Goal: Find specific page/section: Find specific page/section

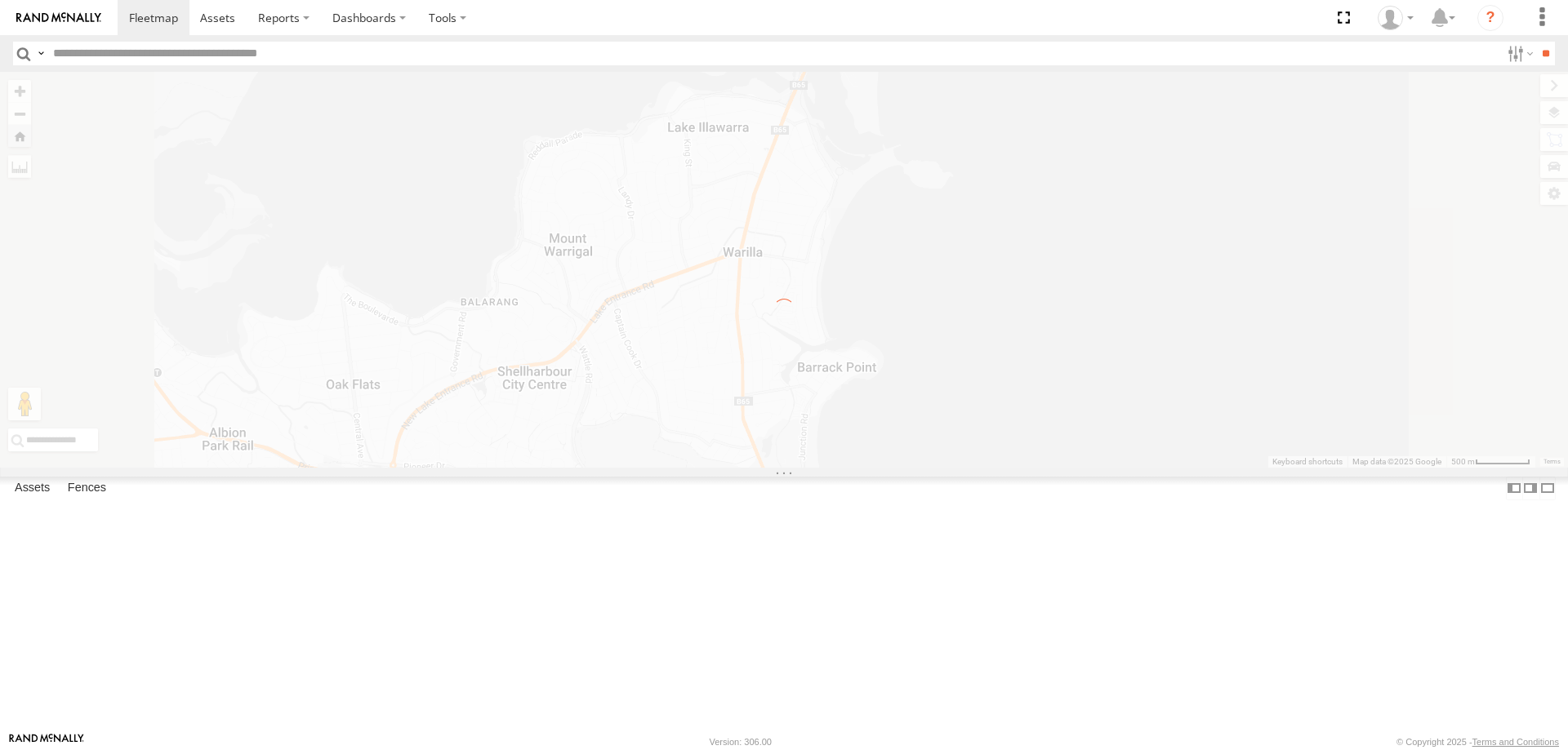
click at [0, 0] on div "W - IHW010 - [PERSON_NAME]" at bounding box center [0, 0] width 0 height 0
click at [0, 0] on div "W - KB438 - [PERSON_NAME] All Assets" at bounding box center [0, 0] width 0 height 0
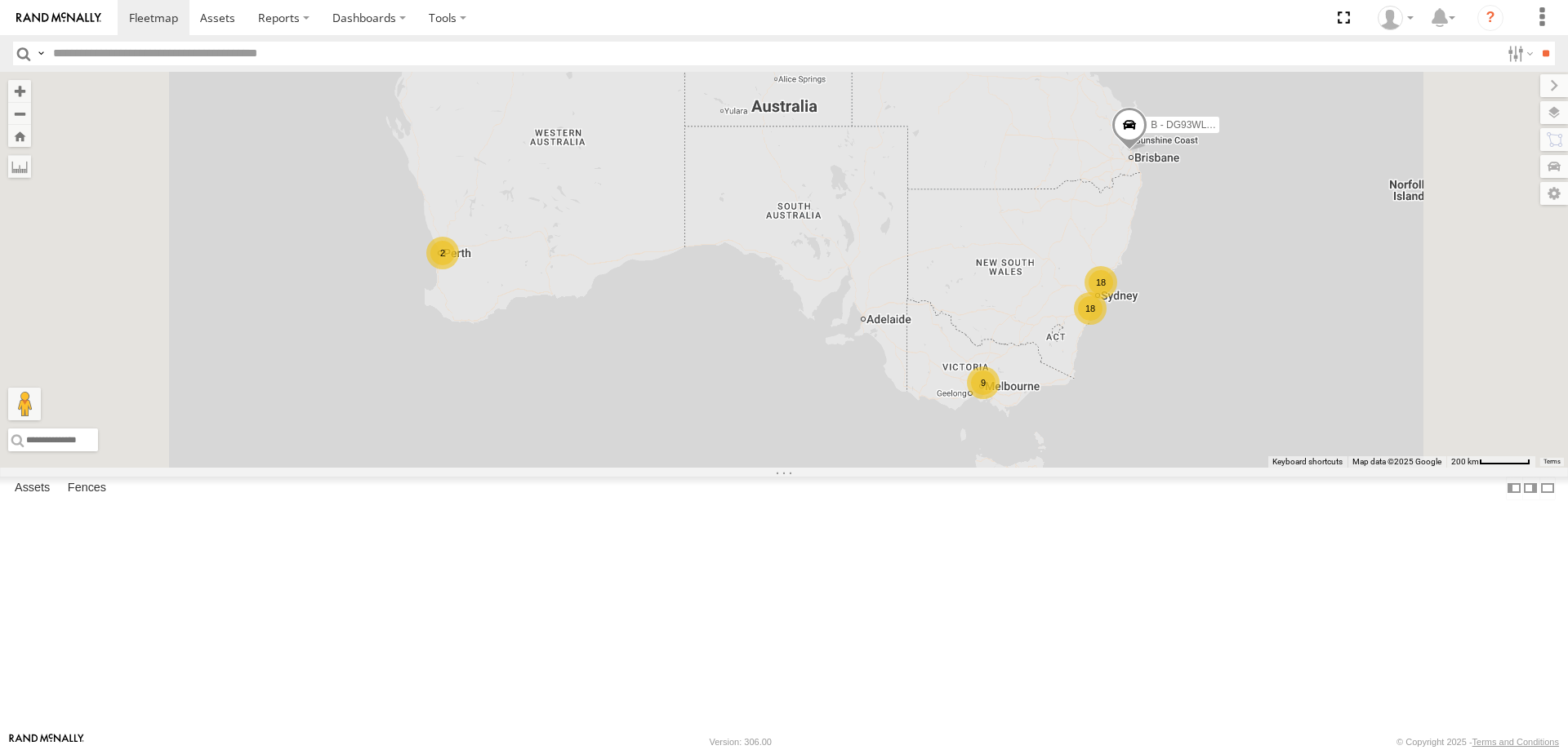
click at [0, 0] on span "Asset" at bounding box center [0, 0] width 0 height 0
click at [0, 0] on div "All Assets" at bounding box center [0, 0] width 0 height 0
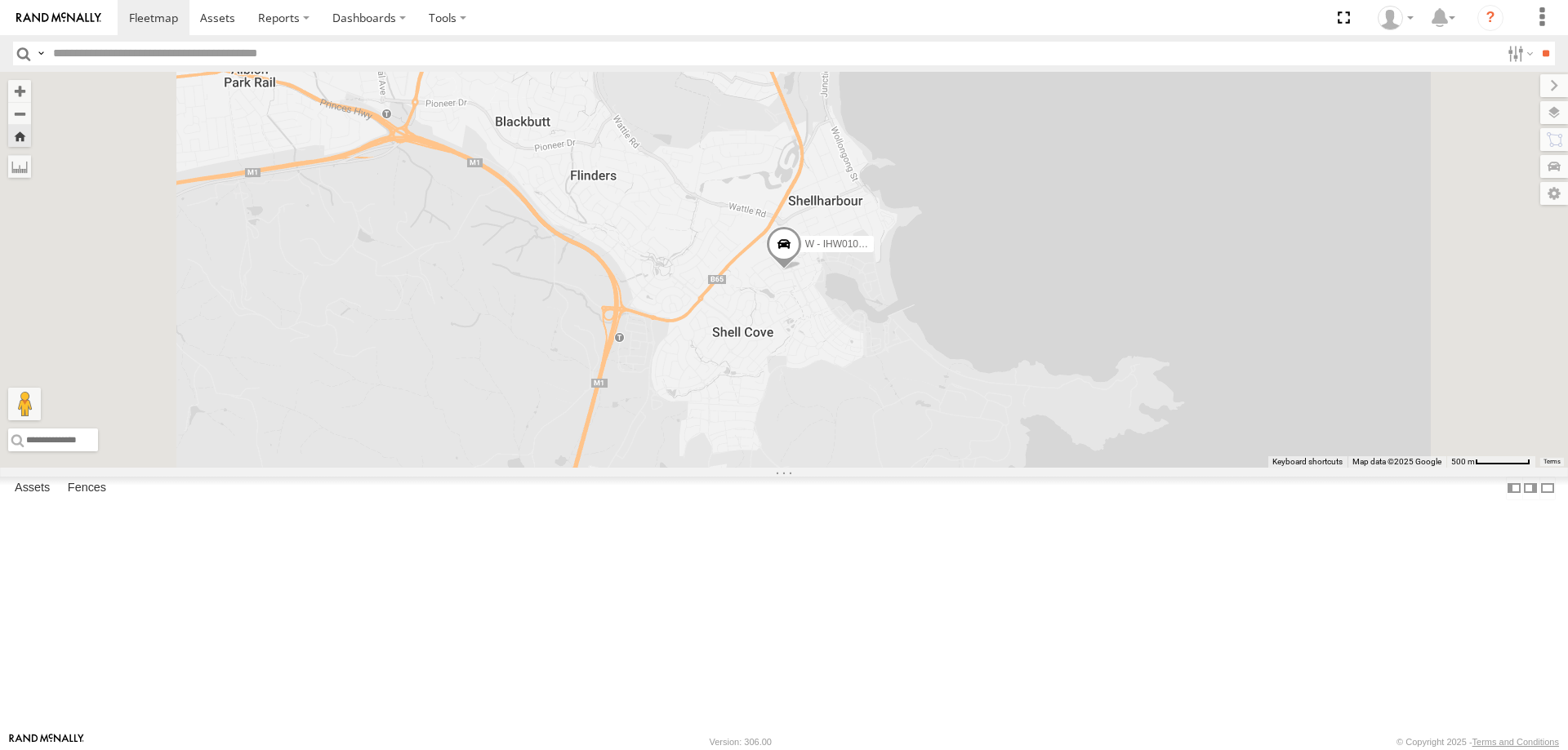
click at [0, 0] on div "All Assets" at bounding box center [0, 0] width 0 height 0
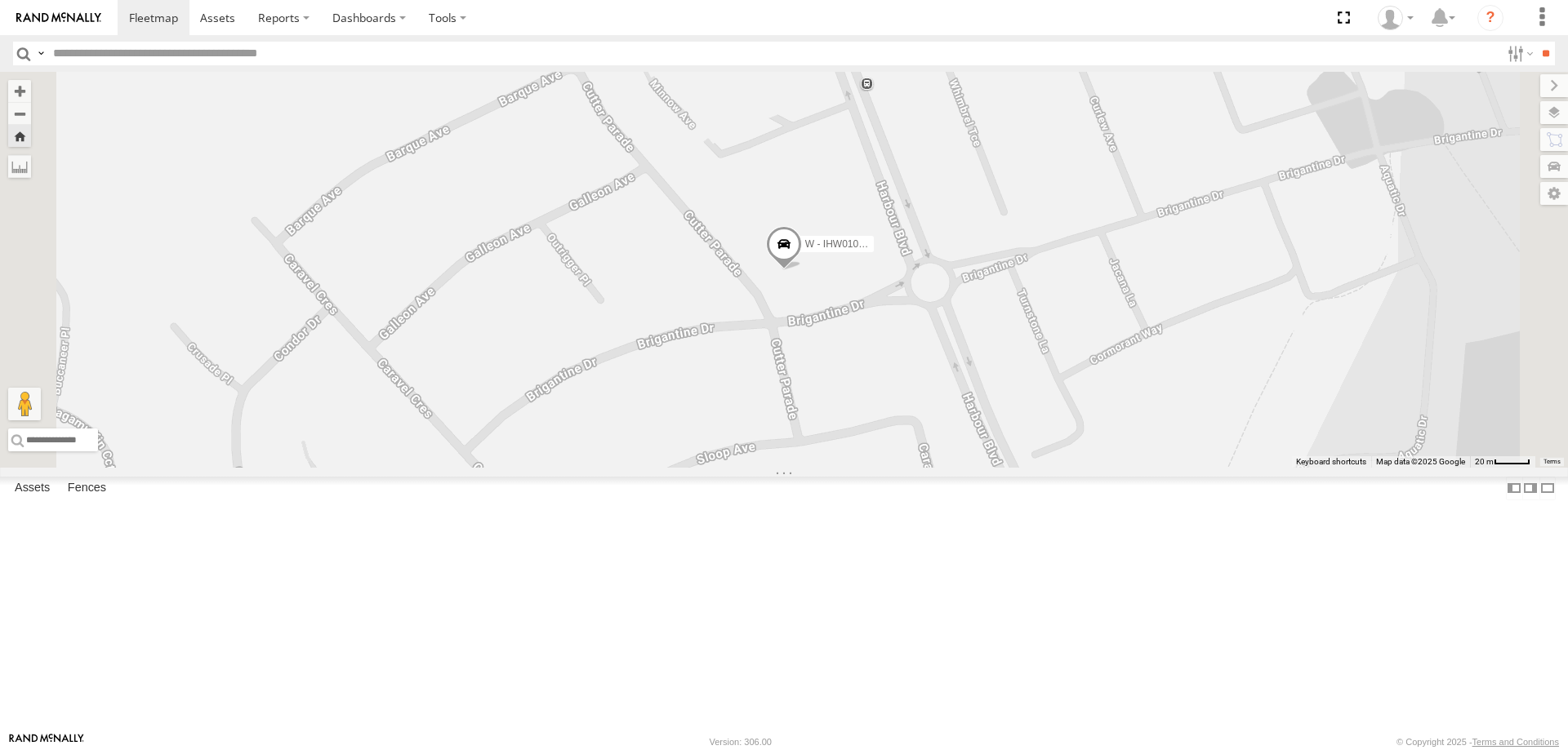
click at [0, 0] on div "W - KB438 - [PERSON_NAME]" at bounding box center [0, 0] width 0 height 0
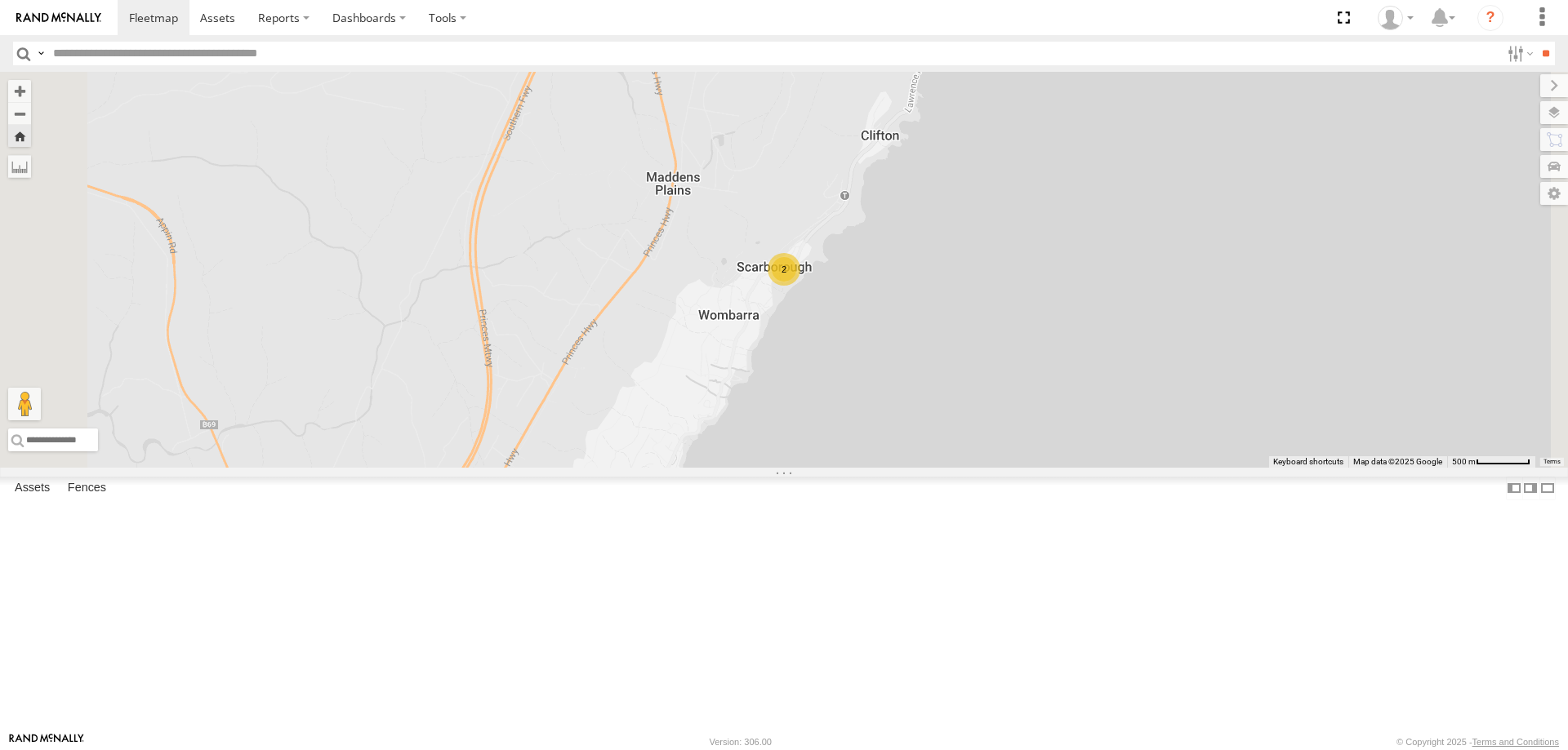
click at [0, 0] on div "W - KB438 - [PERSON_NAME] All Assets" at bounding box center [0, 0] width 0 height 0
click at [0, 0] on div "W - IHW010 - [PERSON_NAME]" at bounding box center [0, 0] width 0 height 0
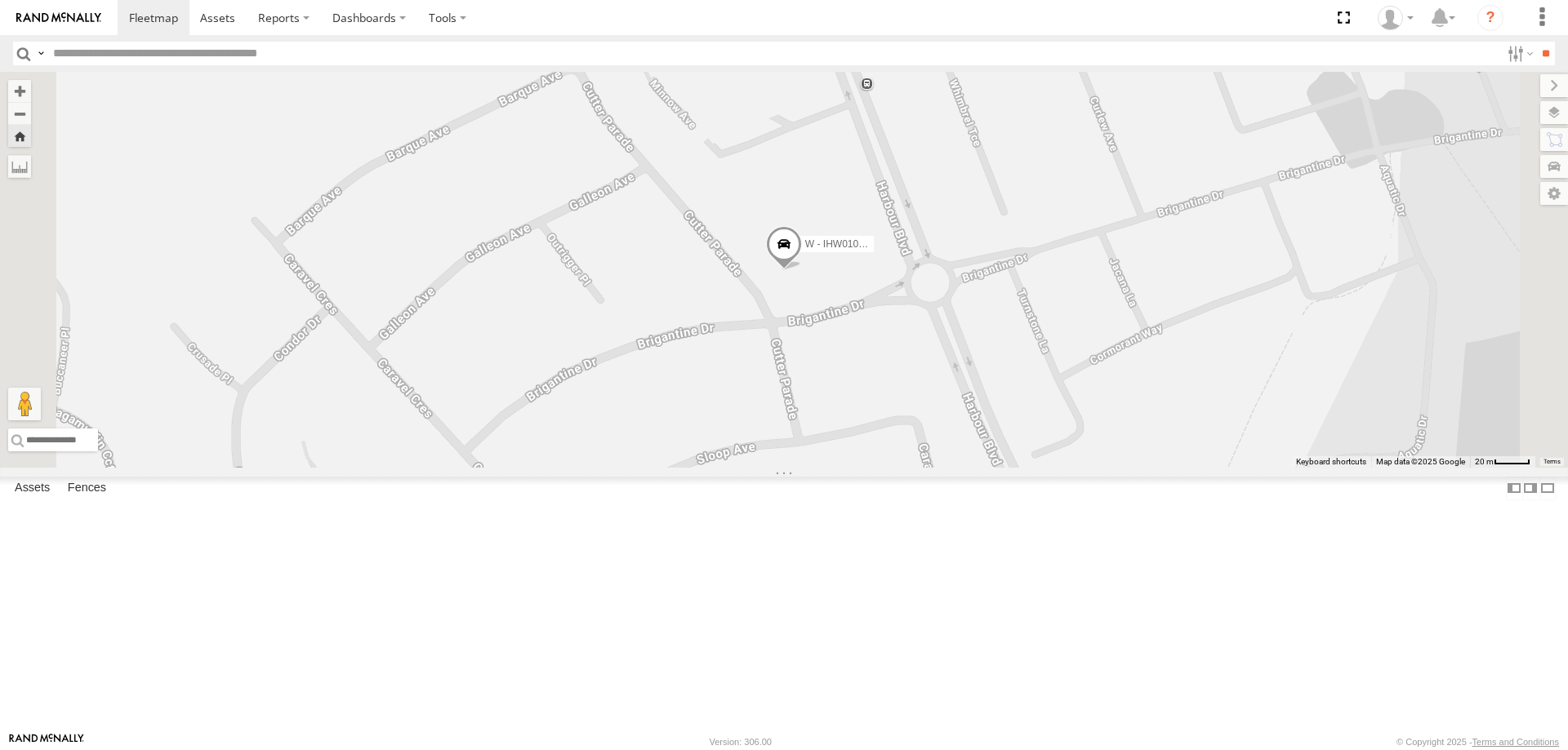
click at [0, 0] on div "W - KB438 - [PERSON_NAME]" at bounding box center [0, 0] width 0 height 0
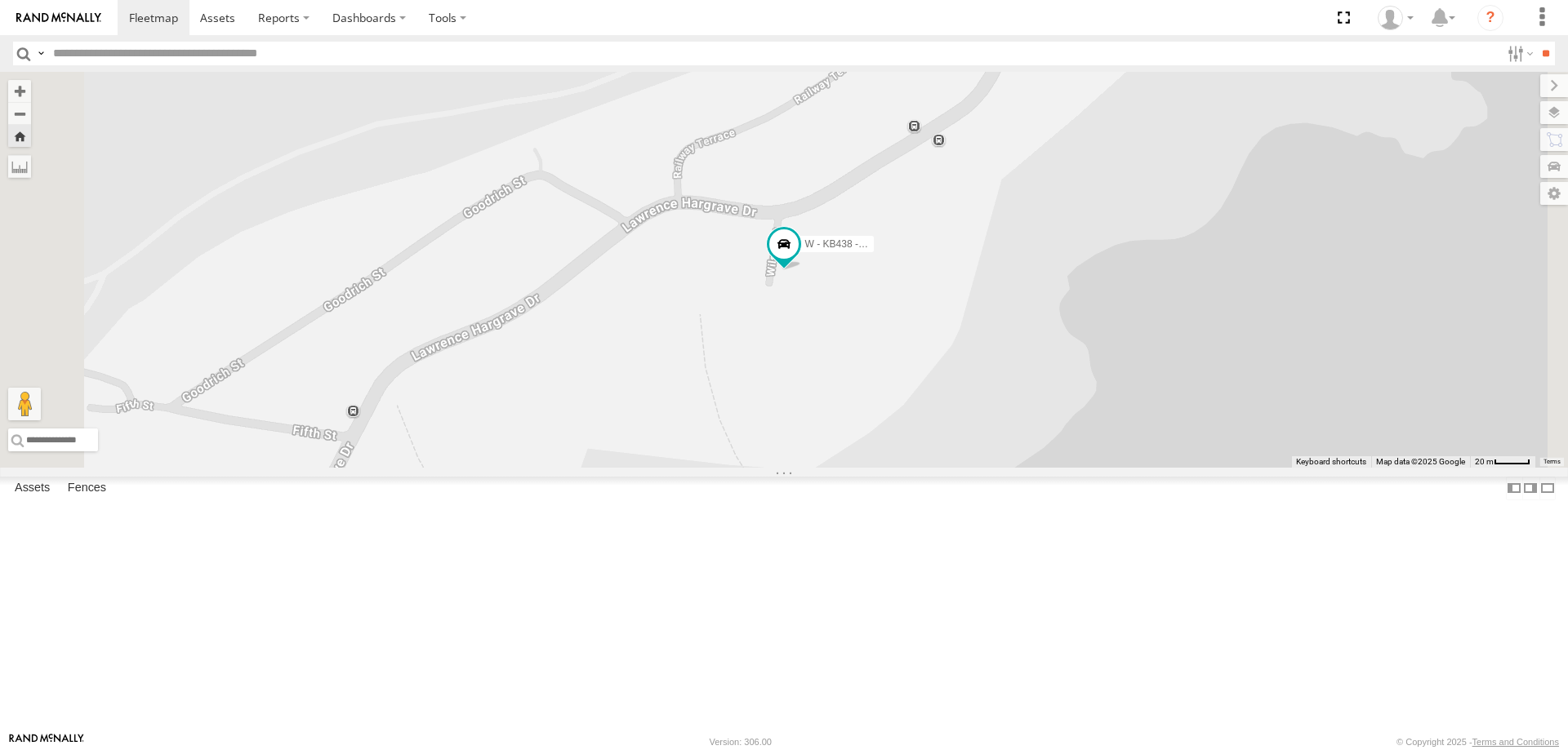
click at [0, 0] on div "W - IHW007 - [PERSON_NAME]" at bounding box center [0, 0] width 0 height 0
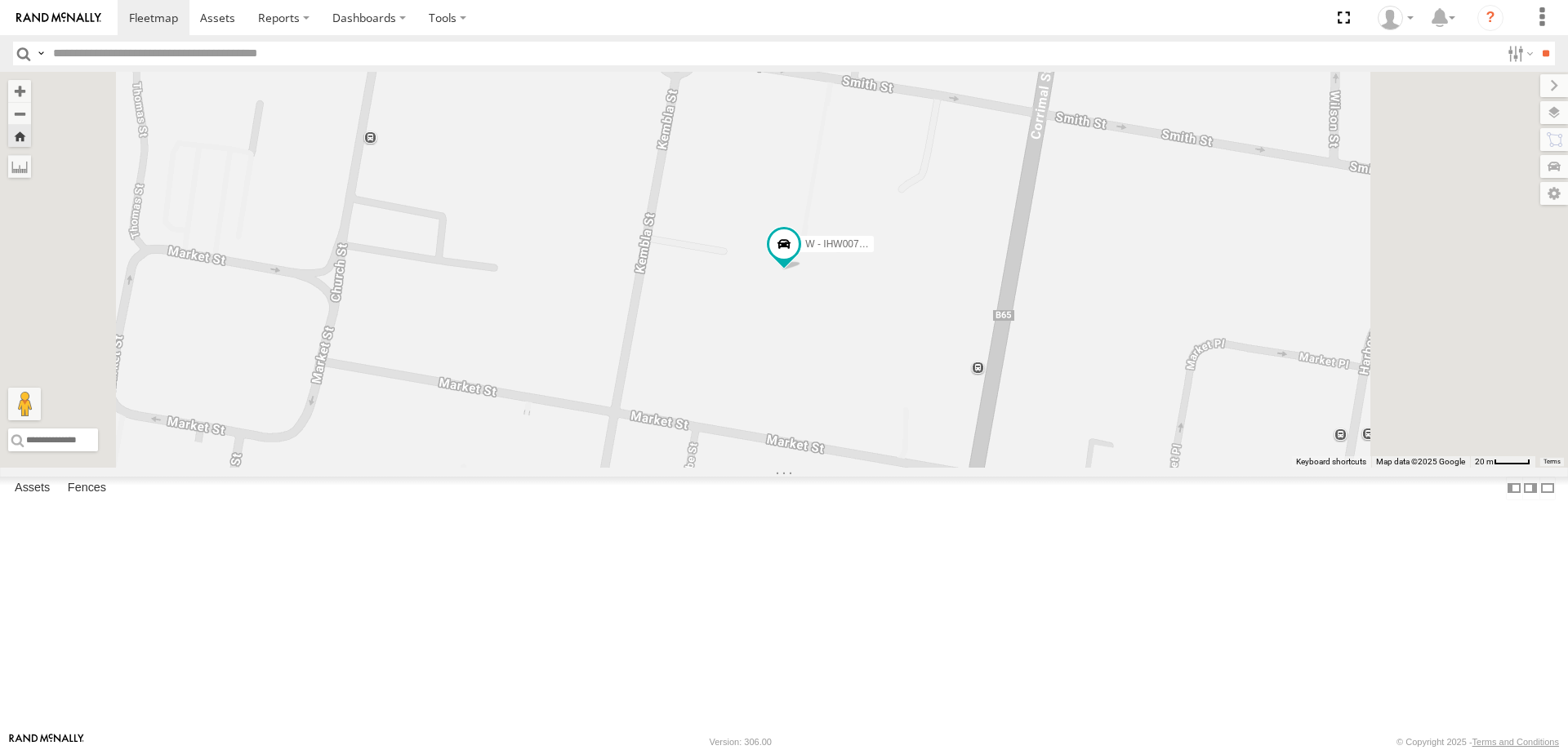
click at [0, 0] on div "W - KB438 - [PERSON_NAME]" at bounding box center [0, 0] width 0 height 0
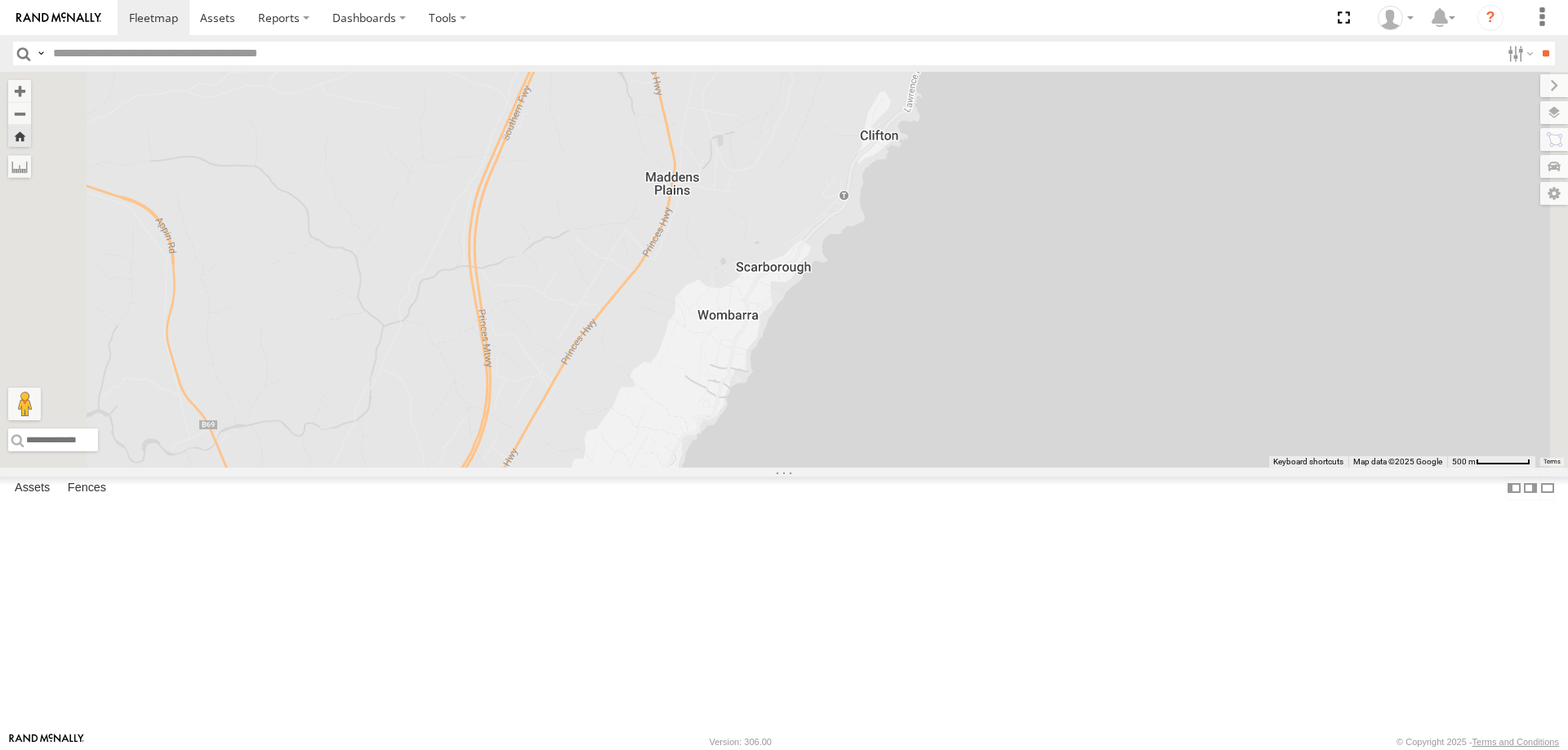
click at [0, 0] on div "W - ADS247 - [PERSON_NAME]" at bounding box center [0, 0] width 0 height 0
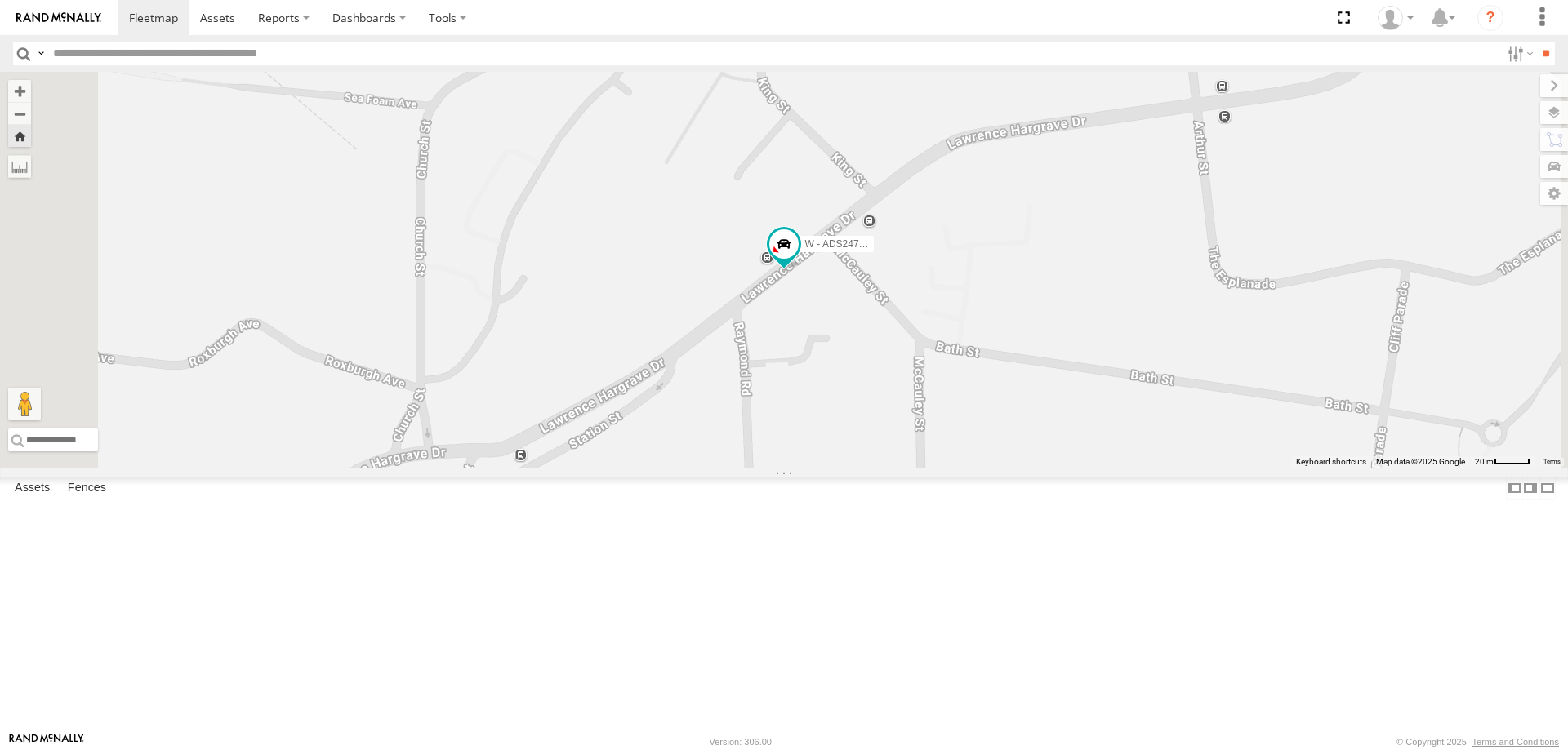
click at [0, 0] on div "YHD56C - [PERSON_NAME] All Assets" at bounding box center [0, 0] width 0 height 0
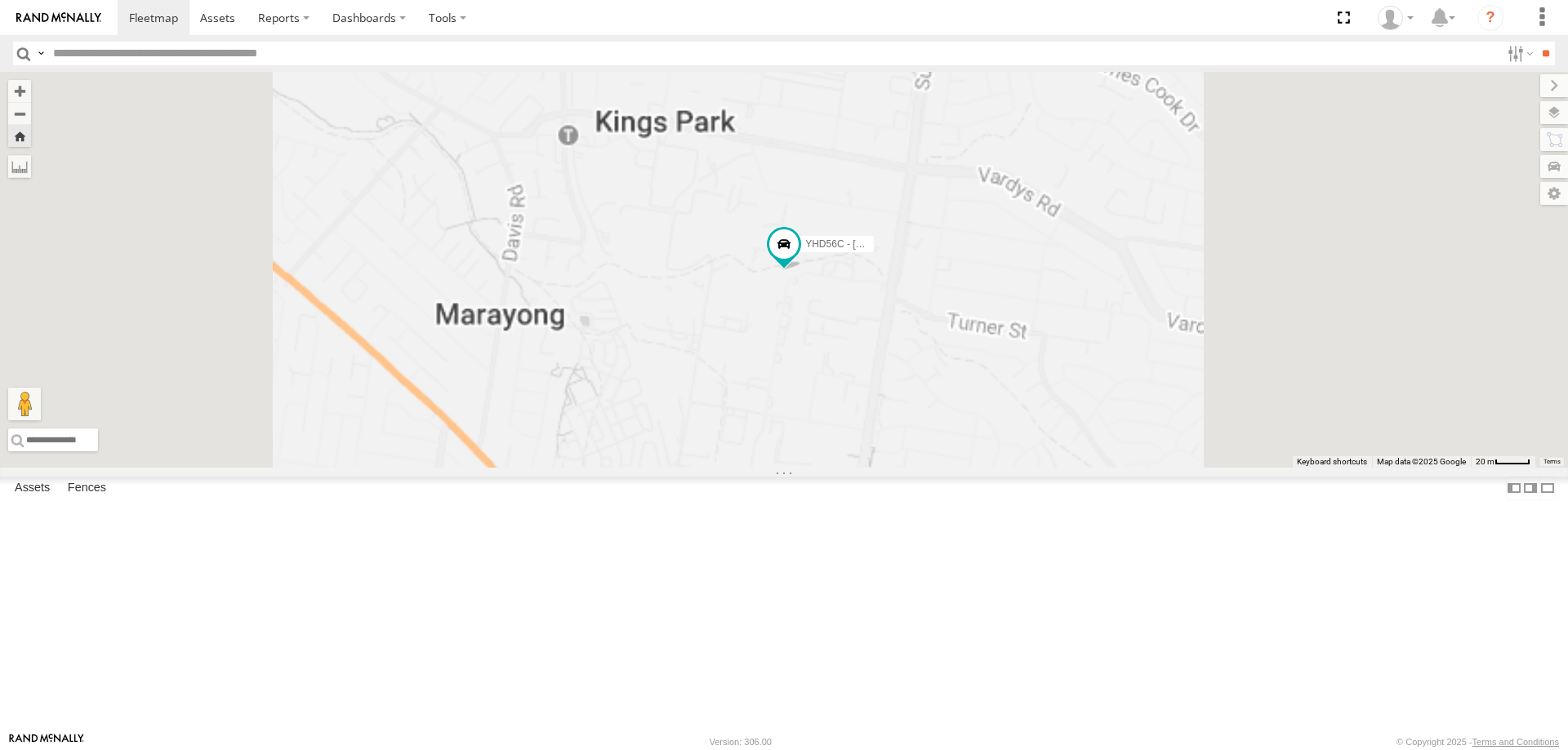
click at [0, 0] on div "W - KB438 - [PERSON_NAME]" at bounding box center [0, 0] width 0 height 0
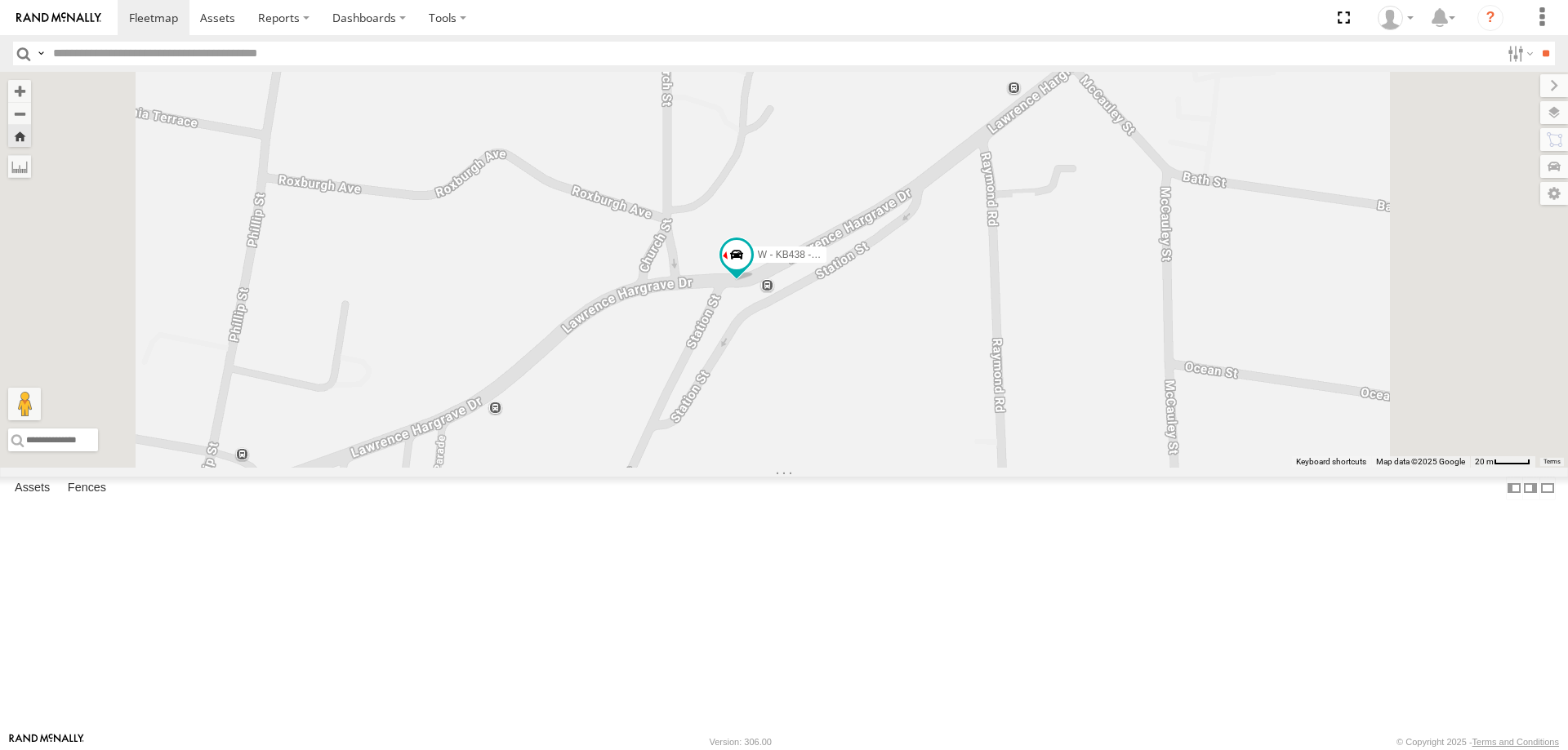
click at [0, 0] on div "W - ADS247 - [PERSON_NAME]" at bounding box center [0, 0] width 0 height 0
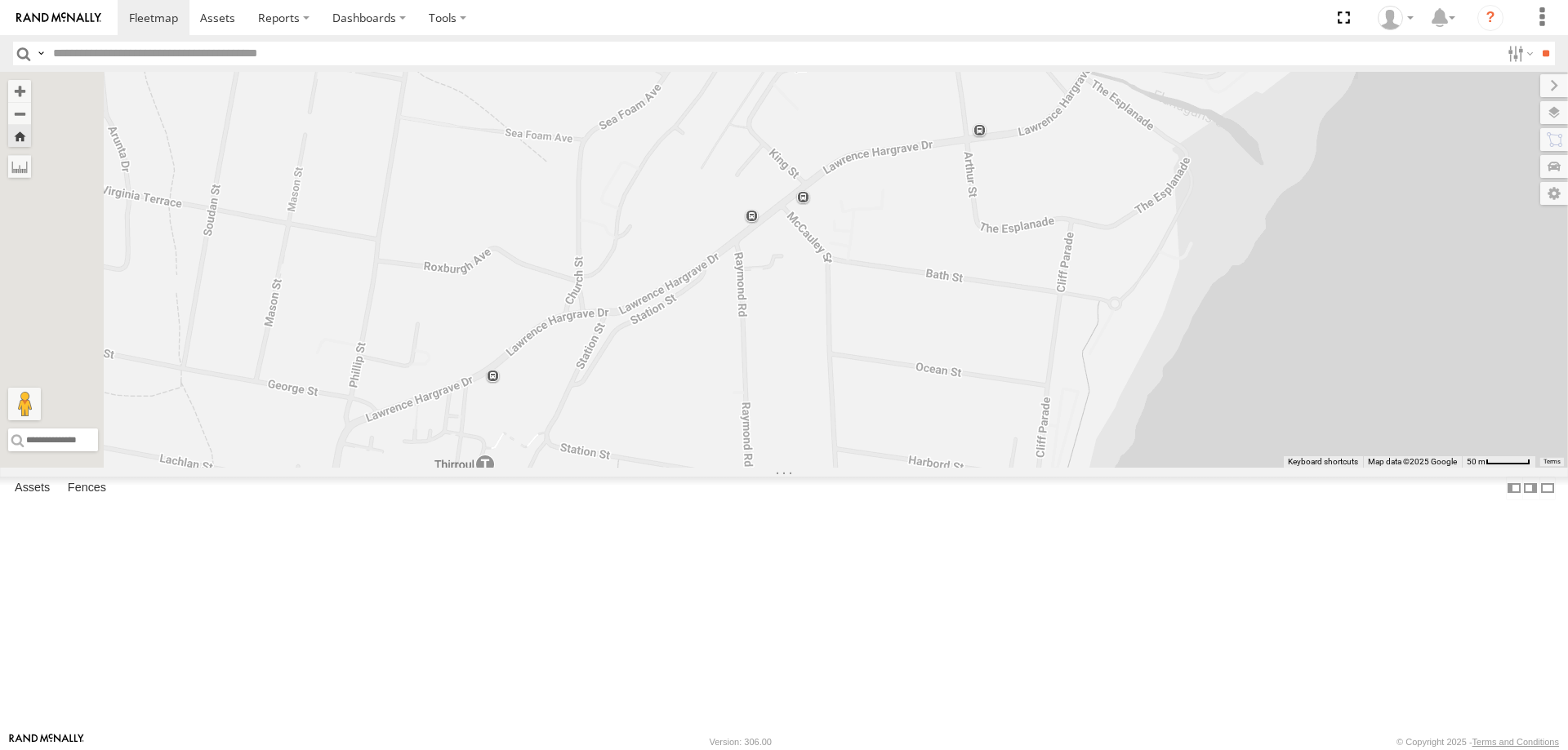
click at [0, 0] on div "W - ADS247 - [PERSON_NAME]" at bounding box center [0, 0] width 0 height 0
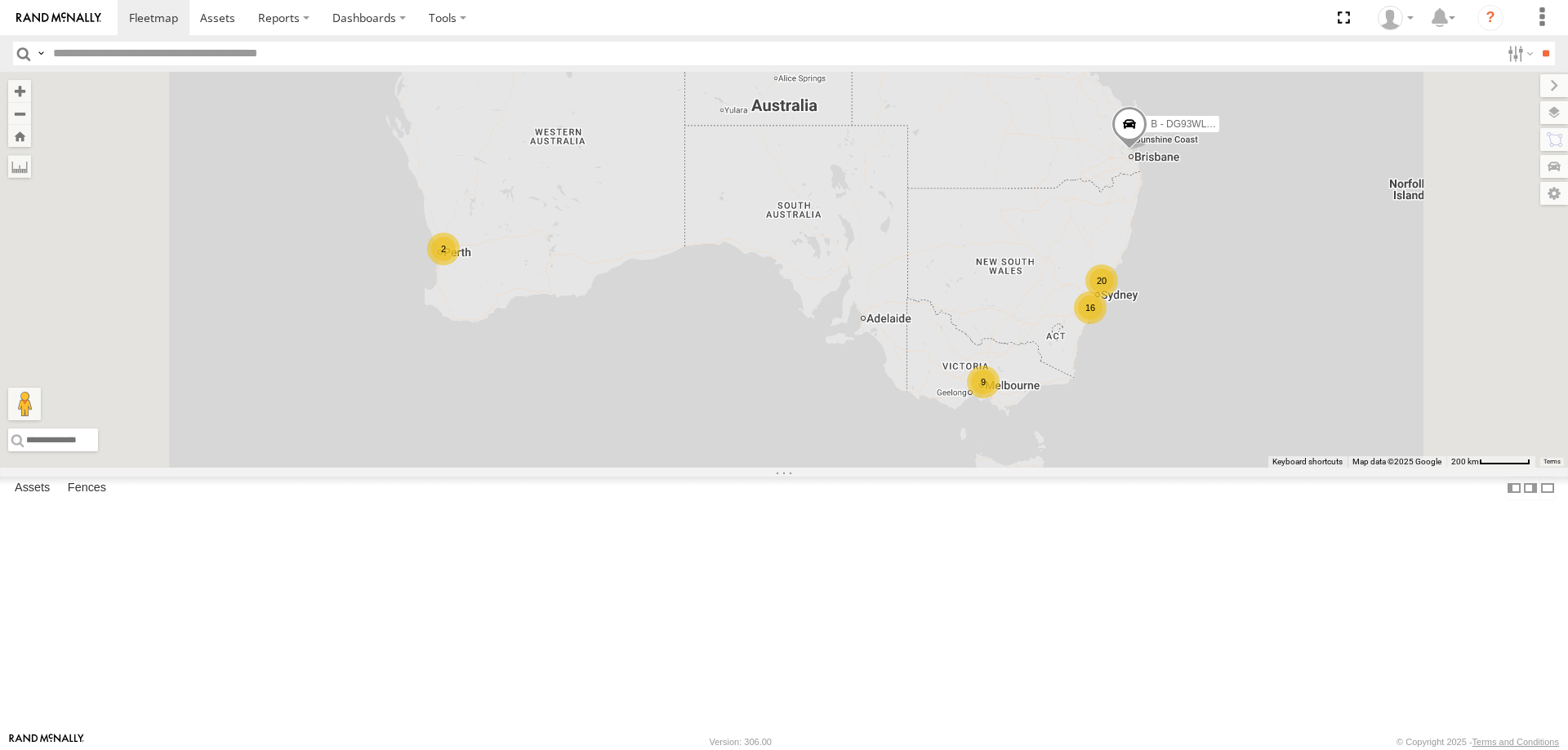
click at [0, 0] on div "W - IHW010 - [PERSON_NAME]" at bounding box center [0, 0] width 0 height 0
